Goal: Task Accomplishment & Management: Manage account settings

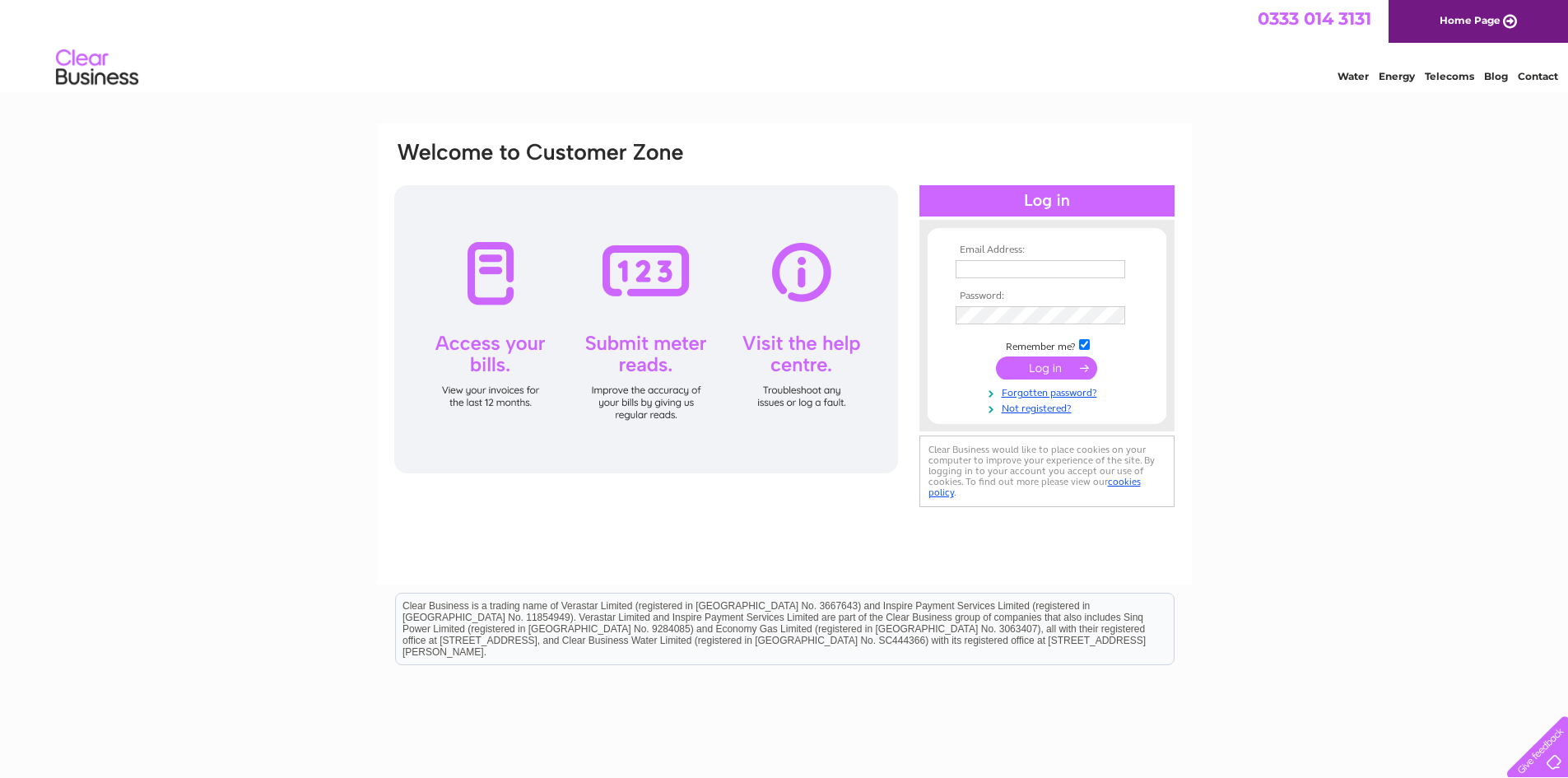
type input "kirstie.stevenson@carymar.co.uk"
click at [1042, 368] on input "submit" at bounding box center [1046, 368] width 101 height 23
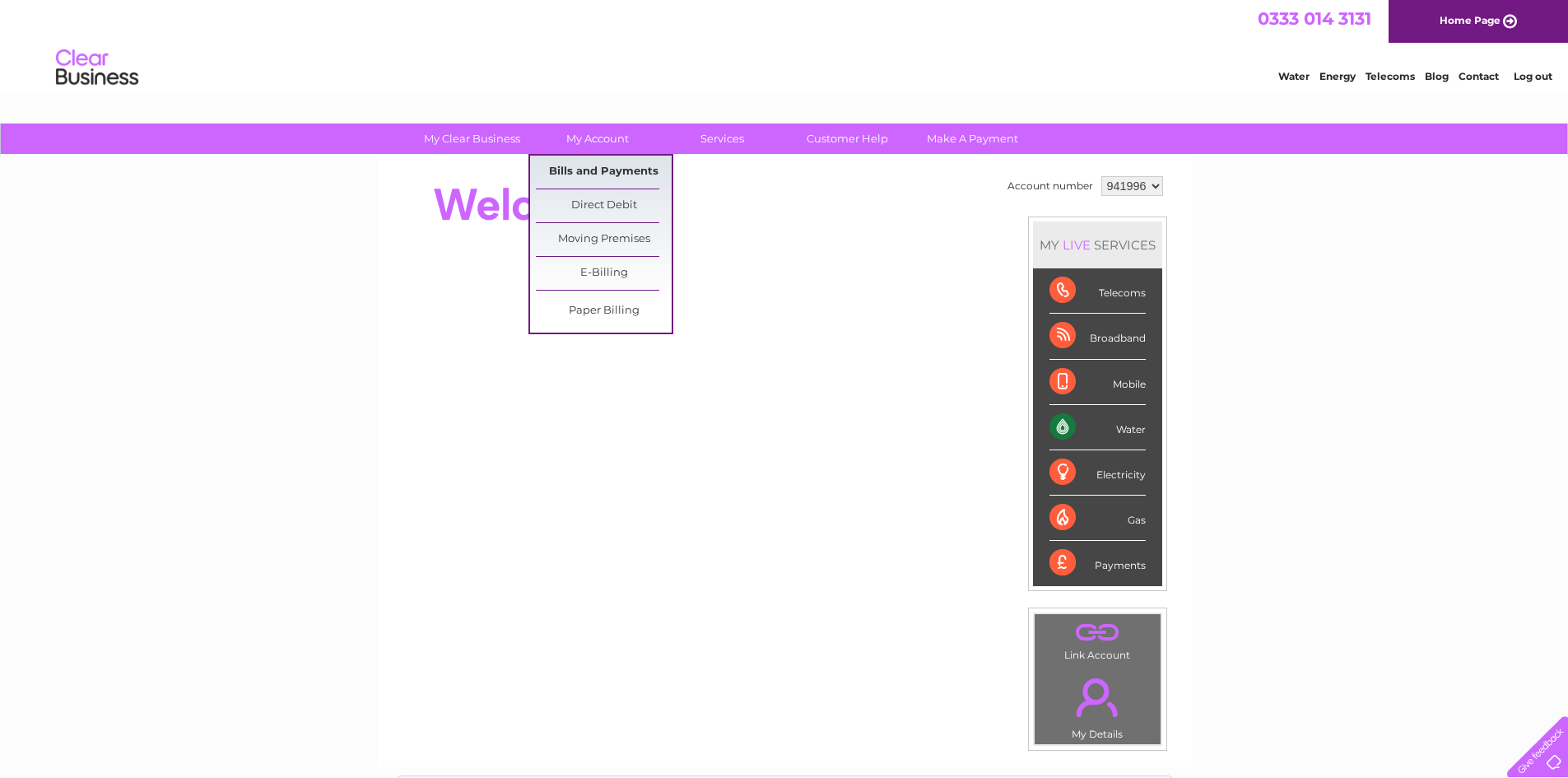
click at [614, 166] on link "Bills and Payments" at bounding box center [604, 172] width 136 height 33
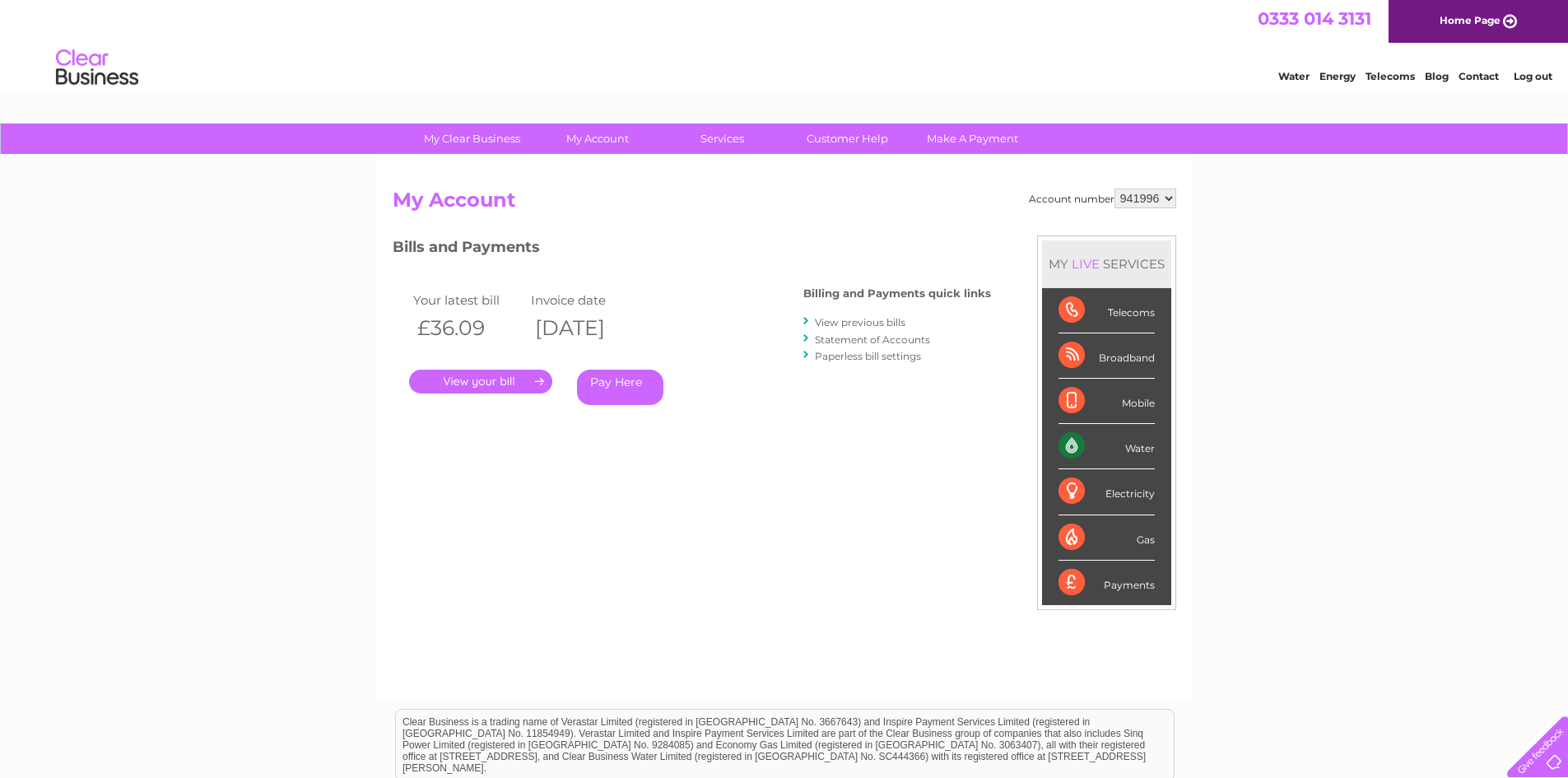
click at [852, 325] on link "View previous bills" at bounding box center [860, 323] width 91 height 13
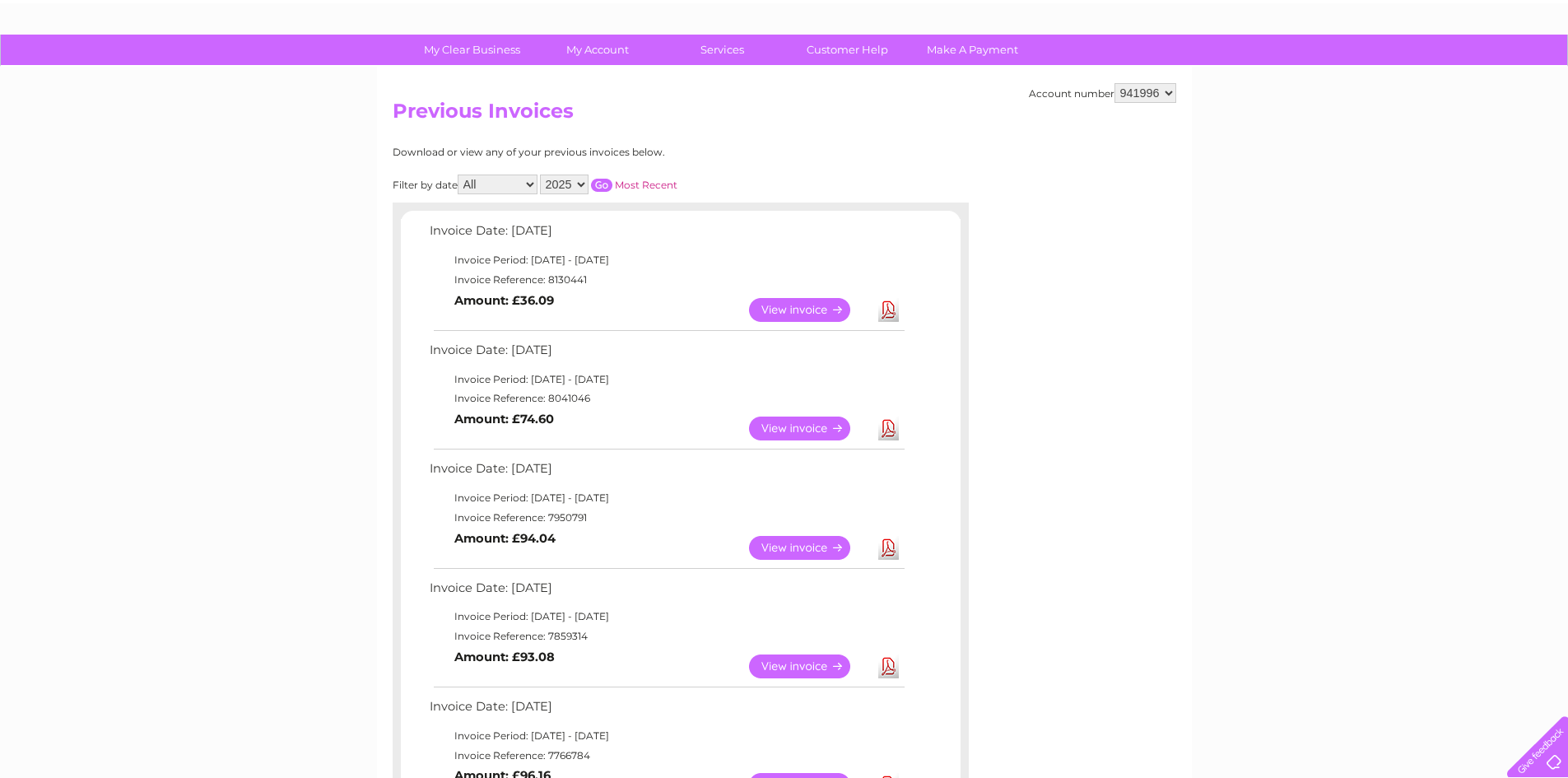
scroll to position [124, 0]
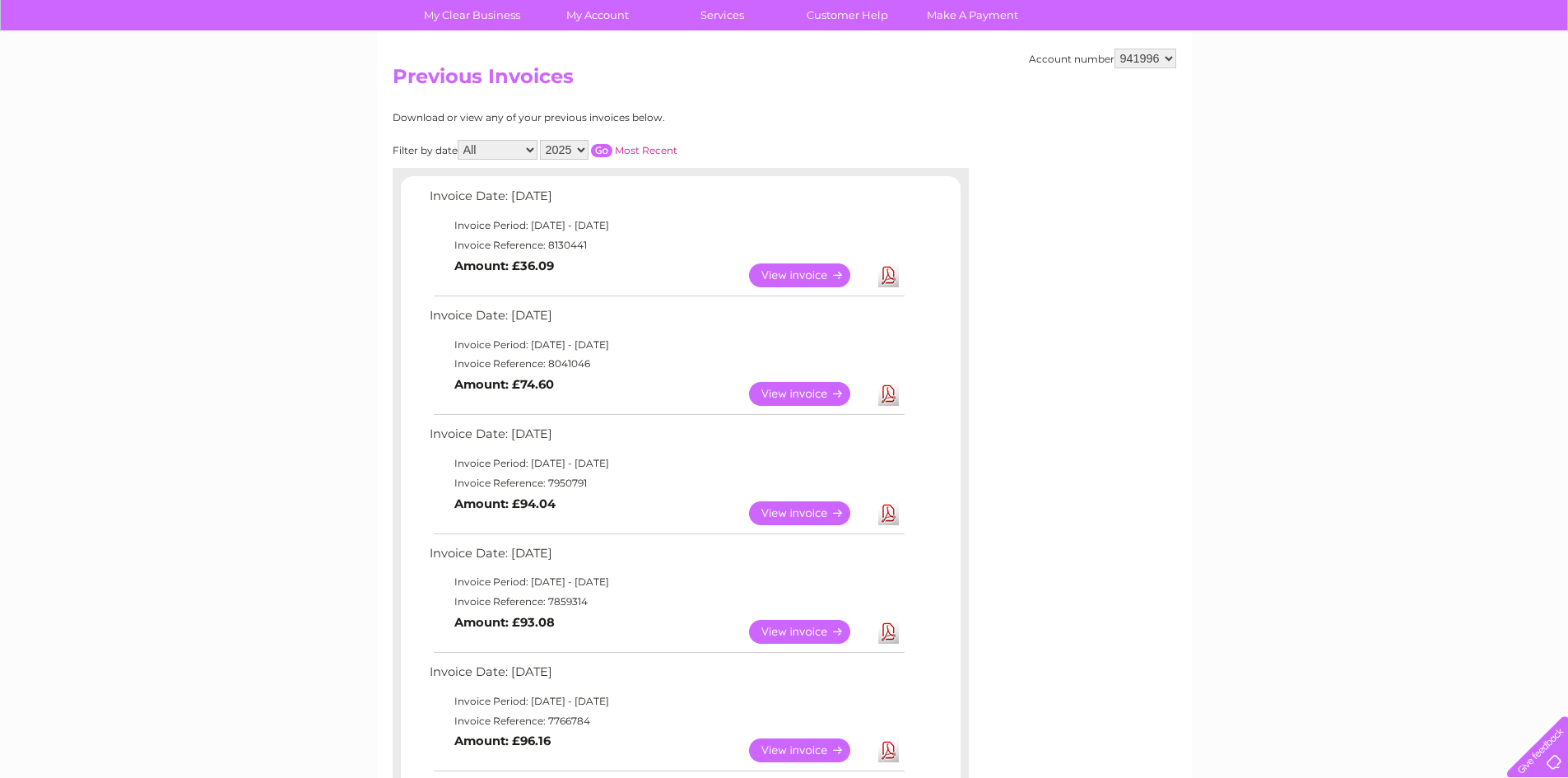
click at [820, 396] on link "View" at bounding box center [810, 393] width 121 height 24
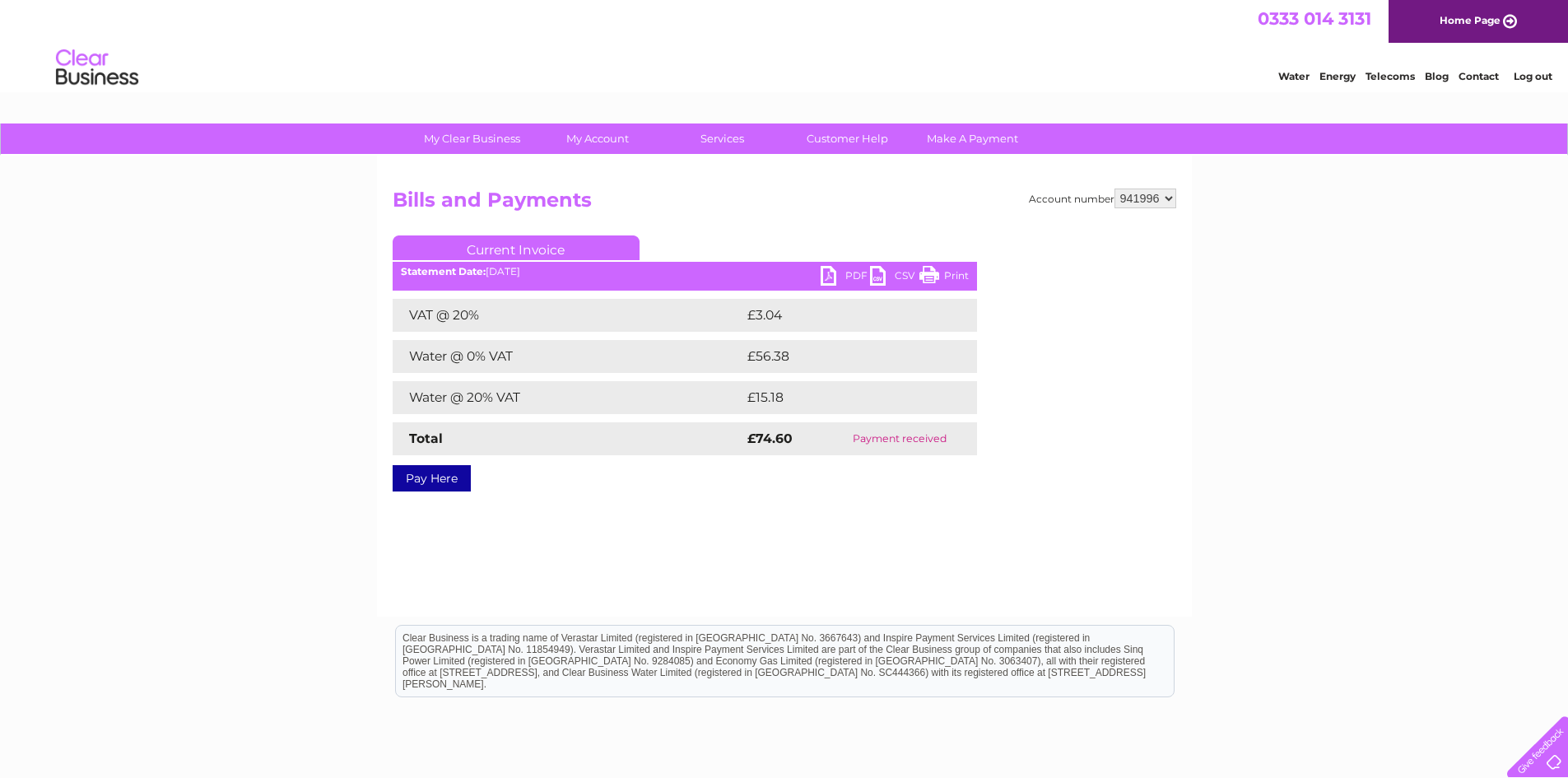
click at [836, 278] on link "PDF" at bounding box center [845, 278] width 49 height 24
